Goal: Task Accomplishment & Management: Use online tool/utility

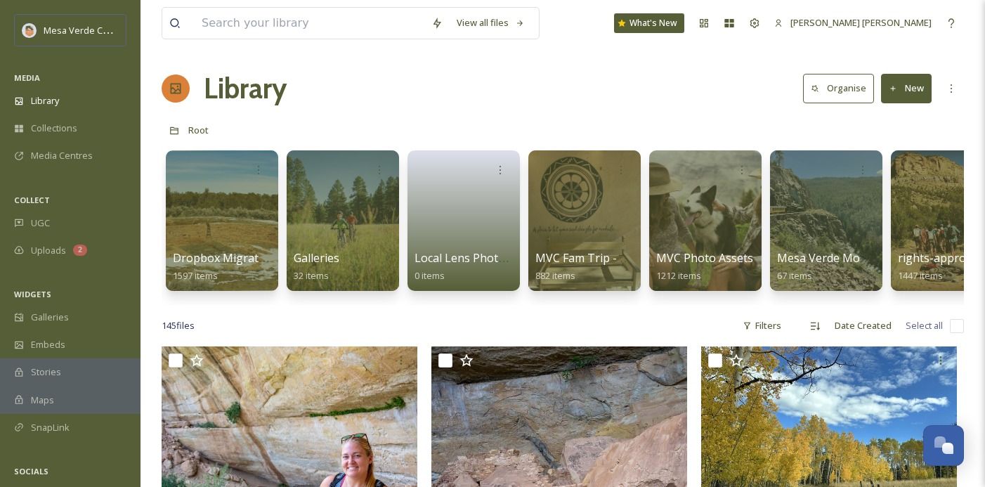
click at [954, 91] on icon at bounding box center [951, 88] width 11 height 11
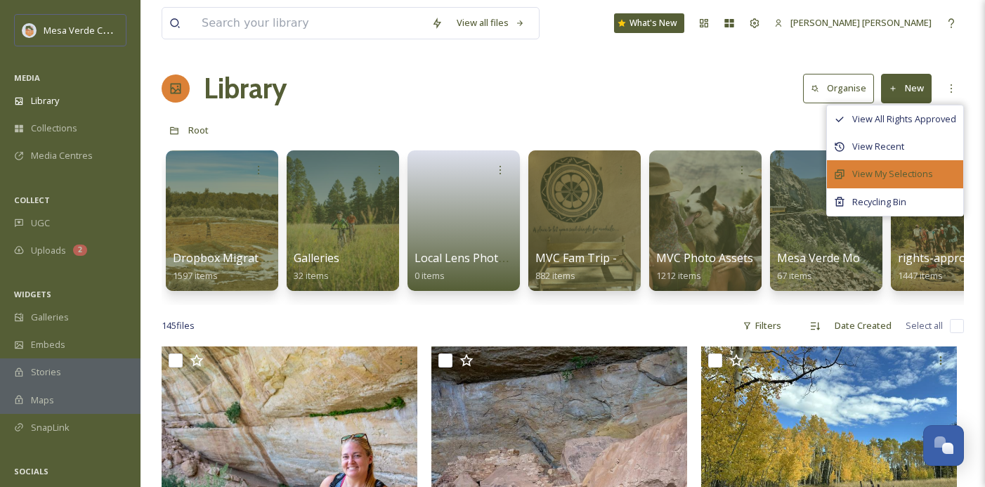
click at [915, 167] on span "View My Selections" at bounding box center [893, 173] width 81 height 13
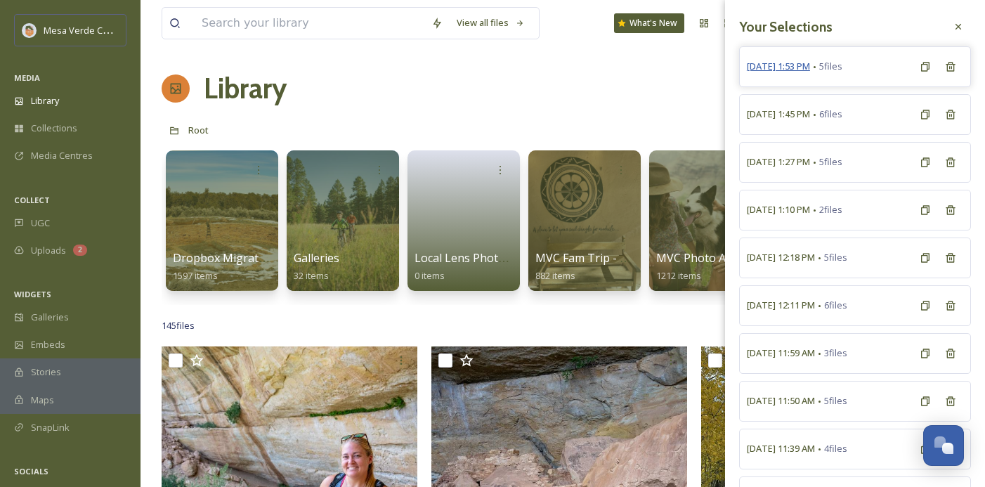
click at [794, 66] on span "[DATE] 1:53 PM" at bounding box center [778, 66] width 63 height 13
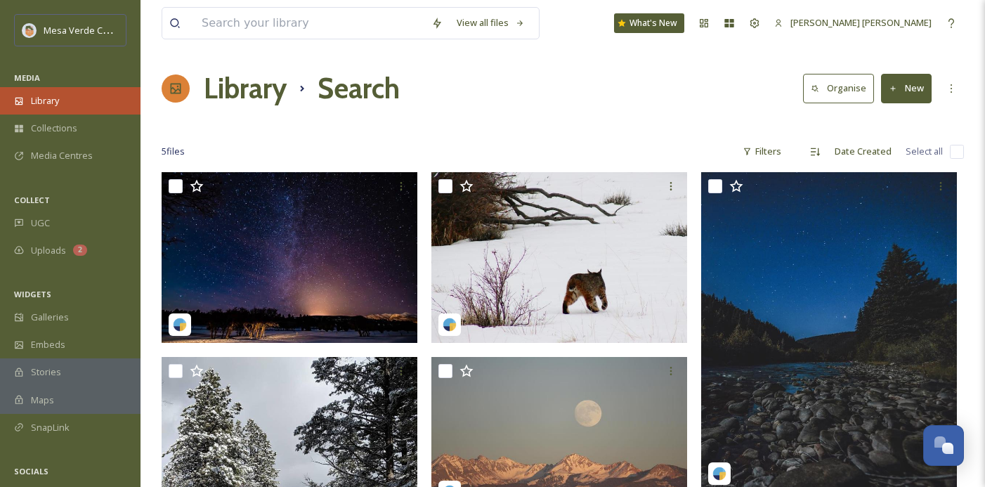
click at [65, 105] on div "Library" at bounding box center [70, 100] width 141 height 27
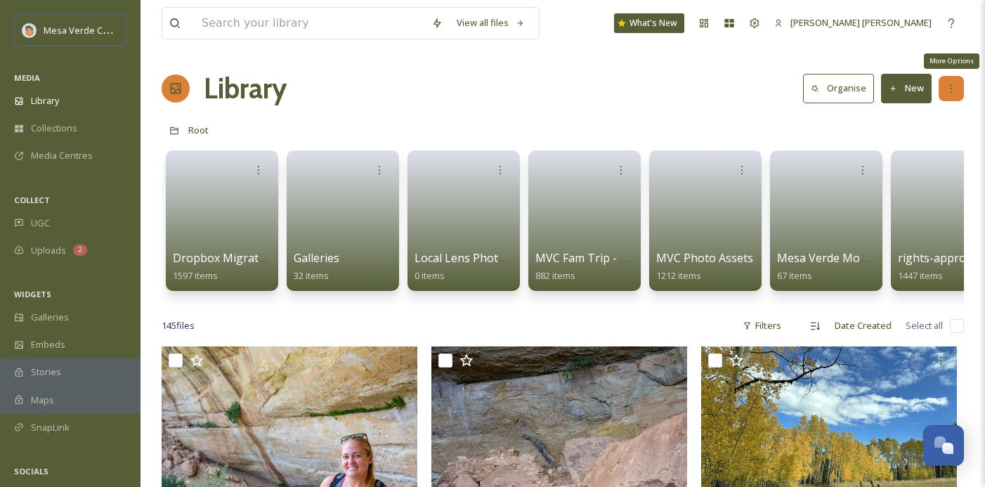
click at [956, 85] on icon at bounding box center [951, 88] width 11 height 11
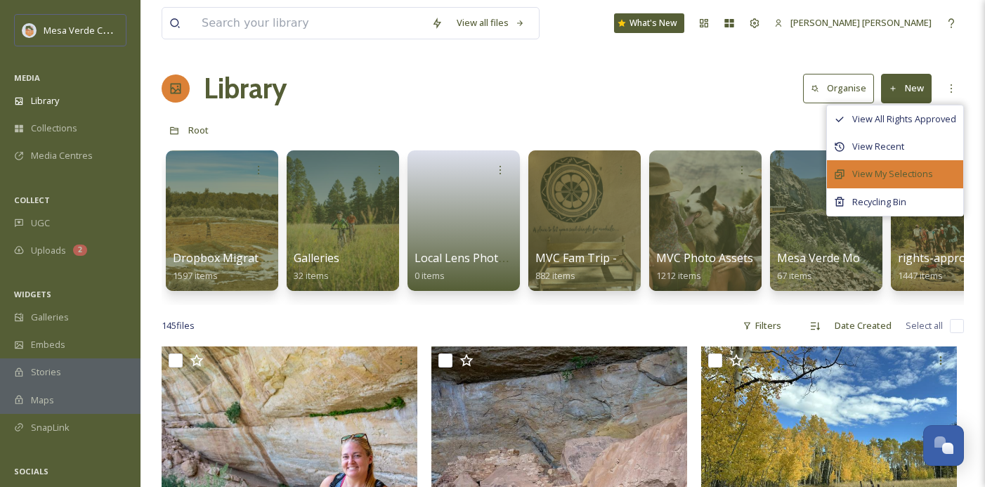
click at [924, 167] on span "View My Selections" at bounding box center [893, 173] width 81 height 13
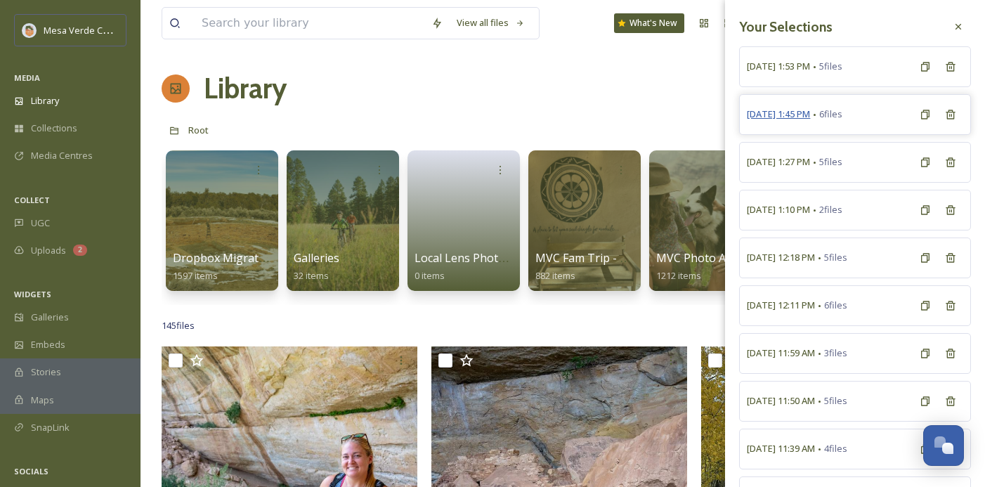
click at [796, 117] on span "[DATE] 1:45 PM" at bounding box center [778, 114] width 63 height 13
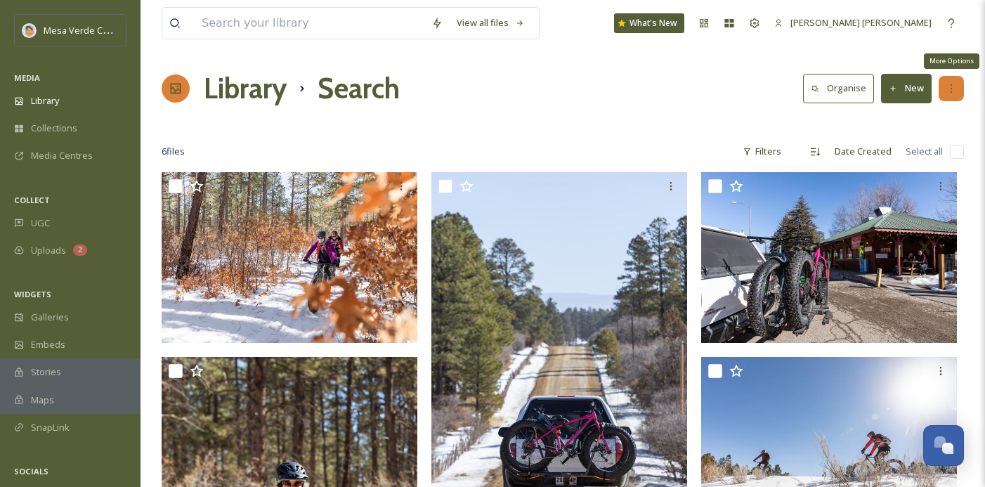
click at [951, 87] on icon at bounding box center [951, 88] width 11 height 11
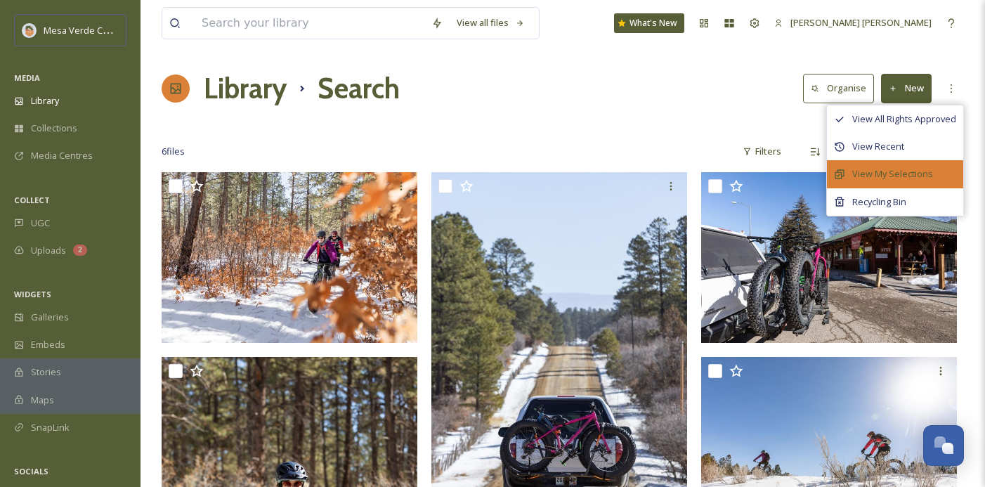
click at [919, 169] on span "View My Selections" at bounding box center [893, 173] width 81 height 13
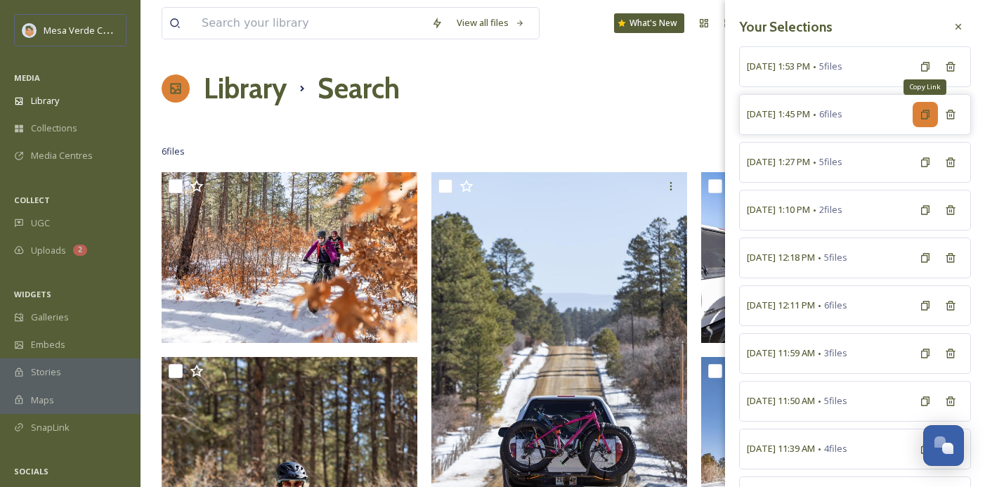
click at [929, 105] on div "Copy Link" at bounding box center [925, 114] width 25 height 25
